Goal: Task Accomplishment & Management: Use online tool/utility

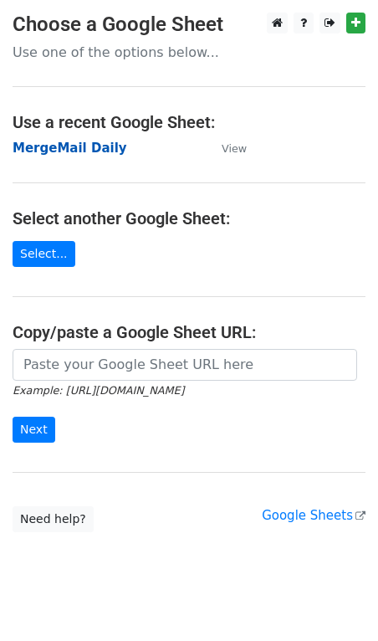
click at [68, 145] on strong "MergeMail Daily" at bounding box center [70, 147] width 115 height 15
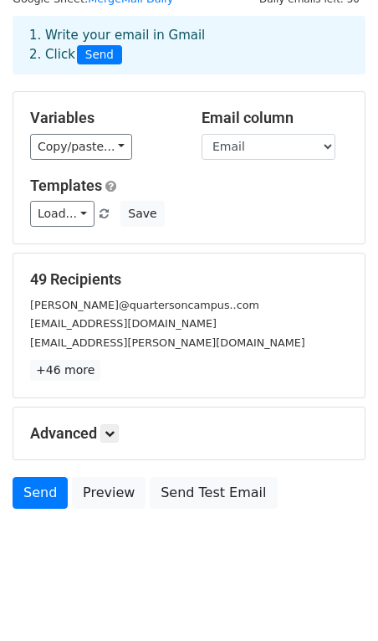
scroll to position [75, 0]
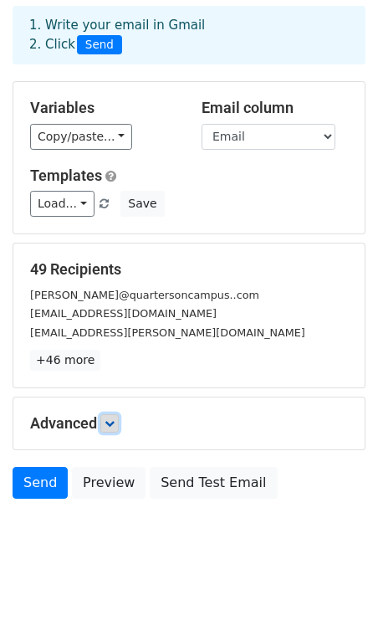
click at [108, 418] on icon at bounding box center [110, 423] width 10 height 10
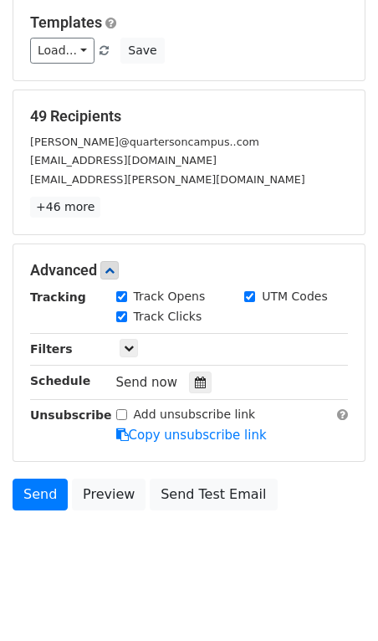
scroll to position [239, 0]
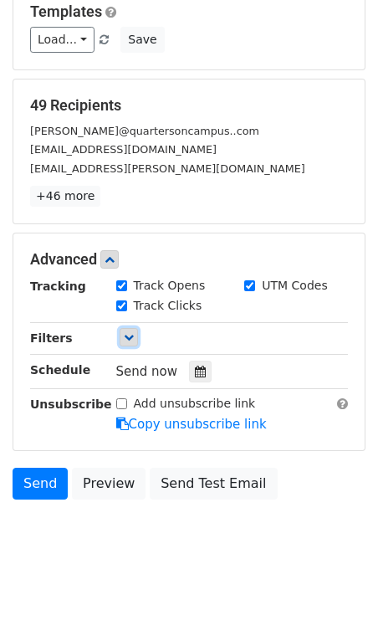
click at [132, 344] on link at bounding box center [129, 337] width 18 height 18
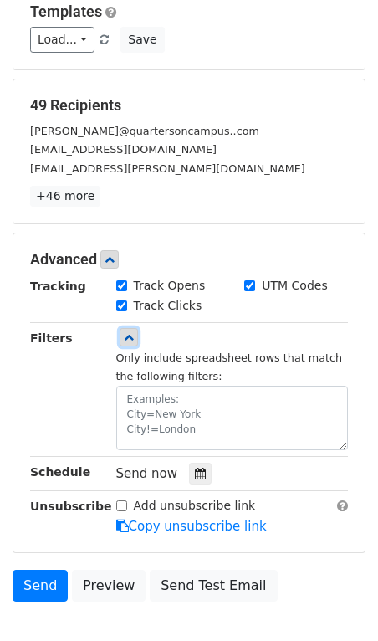
click at [132, 344] on link at bounding box center [129, 337] width 18 height 18
